Goal: Transaction & Acquisition: Purchase product/service

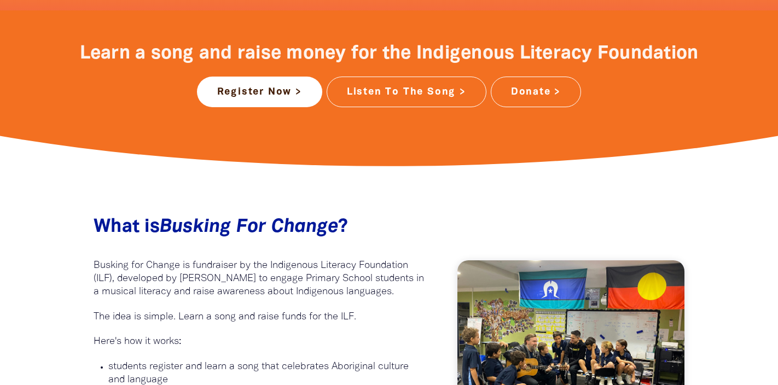
scroll to position [463, 0]
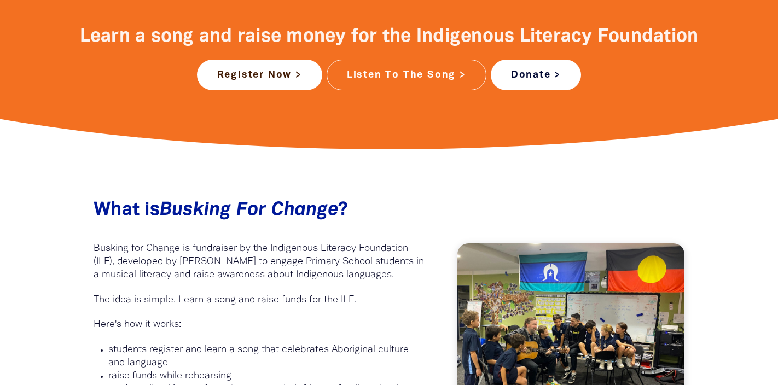
click at [547, 77] on link "Donate >" at bounding box center [536, 75] width 90 height 31
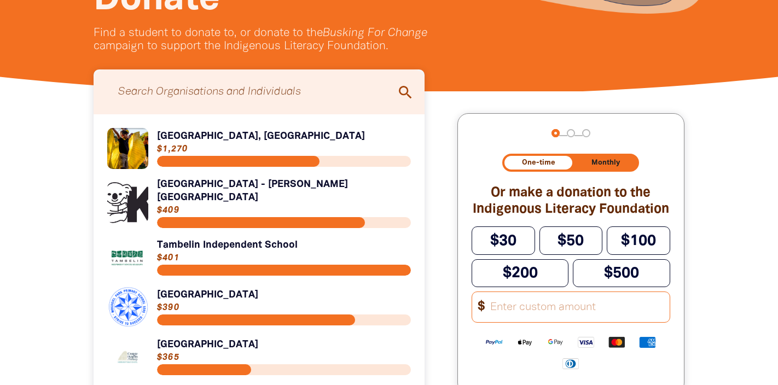
scroll to position [239, 0]
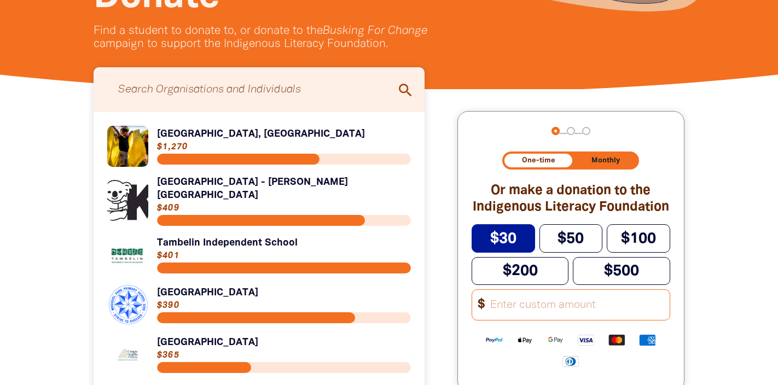
click at [512, 238] on span "$30" at bounding box center [503, 239] width 26 height 14
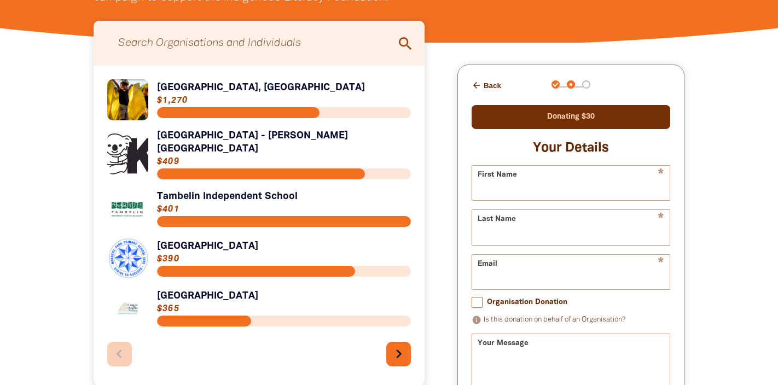
scroll to position [298, 0]
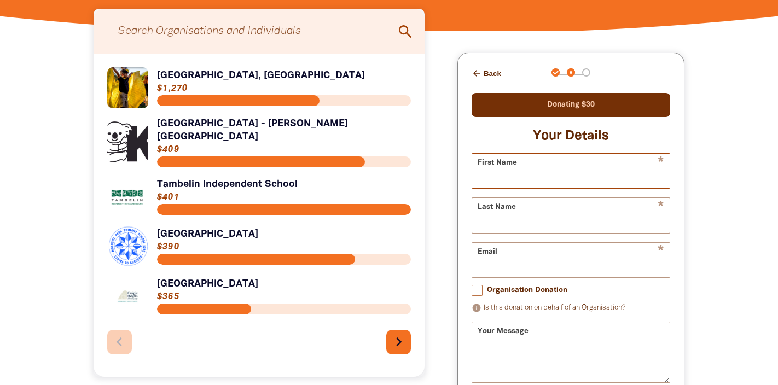
click at [525, 179] on input "First Name" at bounding box center [571, 171] width 198 height 34
type input "[PERSON_NAME]"
type input "[EMAIL_ADDRESS][DOMAIN_NAME]"
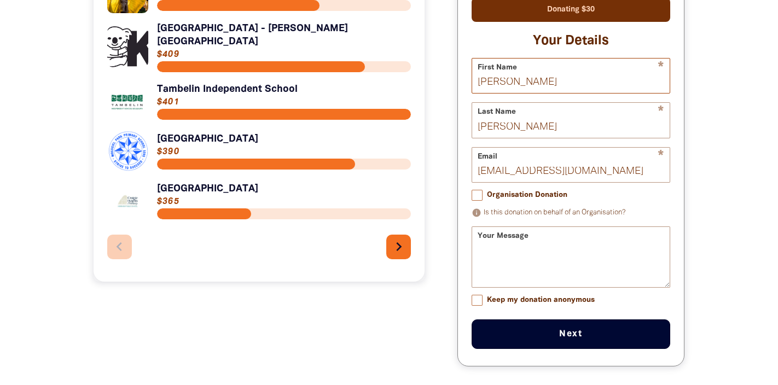
scroll to position [403, 0]
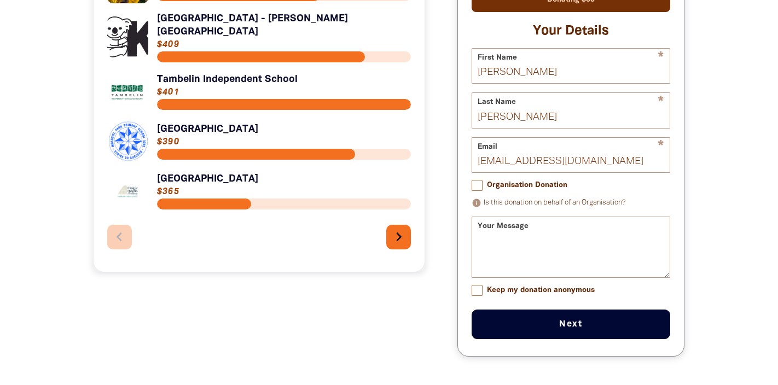
click at [481, 187] on input "Organisation Donation" at bounding box center [477, 185] width 11 height 11
checkbox input "true"
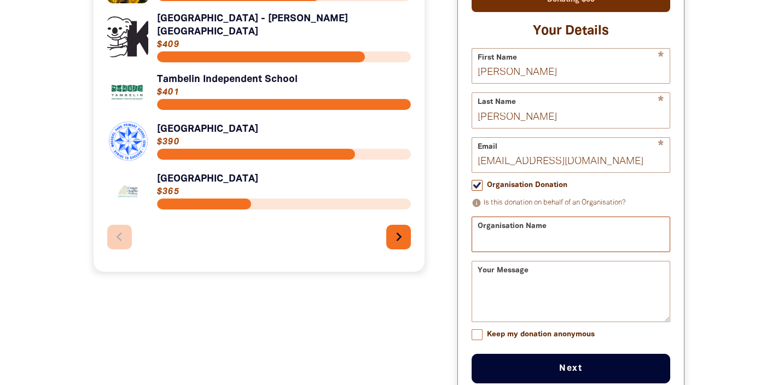
click at [506, 239] on input "Organisation Name" at bounding box center [571, 234] width 198 height 34
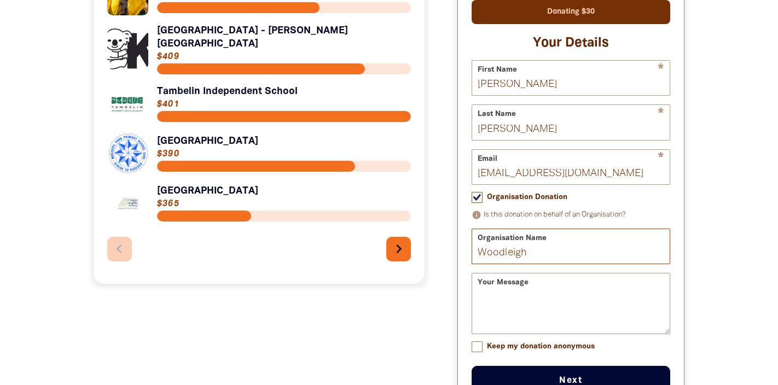
scroll to position [391, 0]
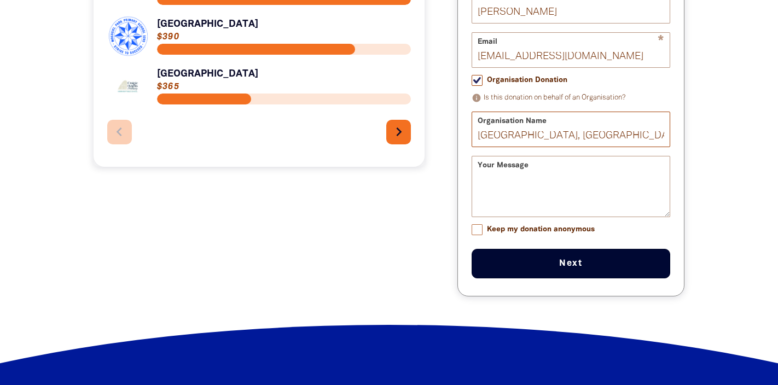
type input "[GEOGRAPHIC_DATA], [GEOGRAPHIC_DATA]"
click at [528, 271] on button "Next chevron_right" at bounding box center [571, 264] width 199 height 30
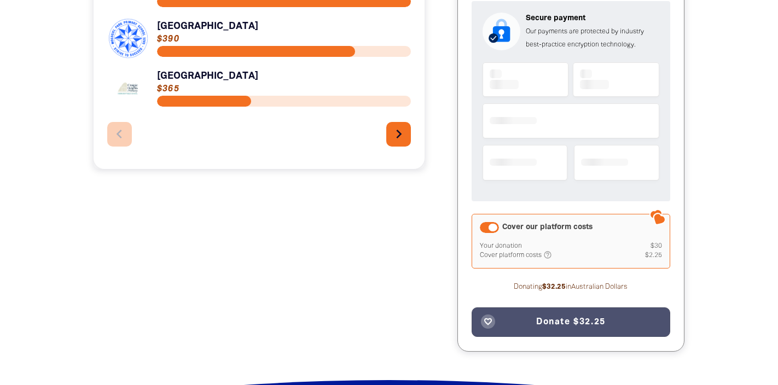
click at [528, 271] on div "Donating $30 Your Details * First Name [PERSON_NAME] * Last Name [PERSON_NAME] …" at bounding box center [571, 111] width 199 height 452
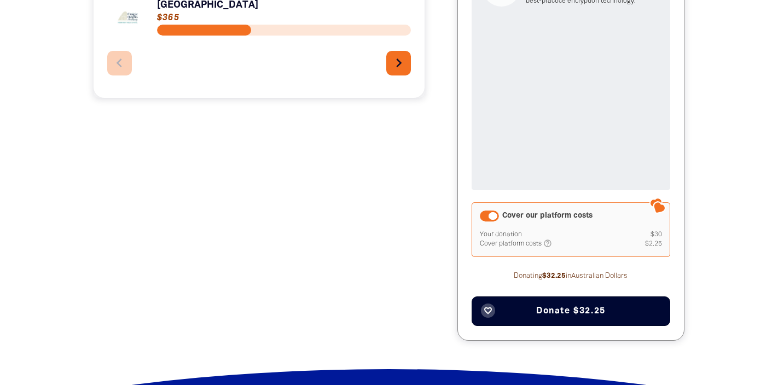
scroll to position [579, 0]
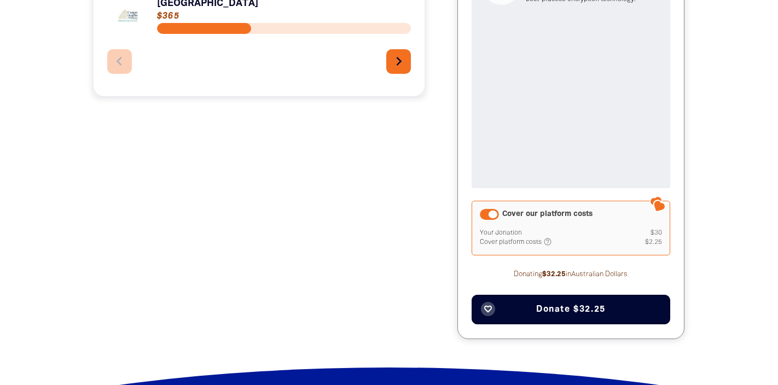
click at [560, 308] on span "Donate $32.25" at bounding box center [571, 309] width 70 height 9
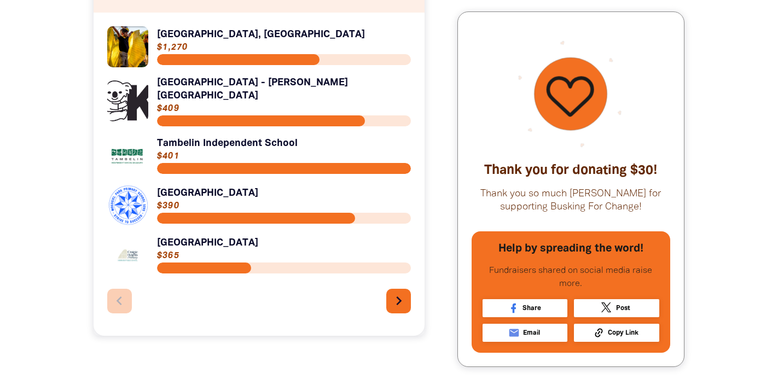
scroll to position [0, 0]
